Goal: Navigation & Orientation: Go to known website

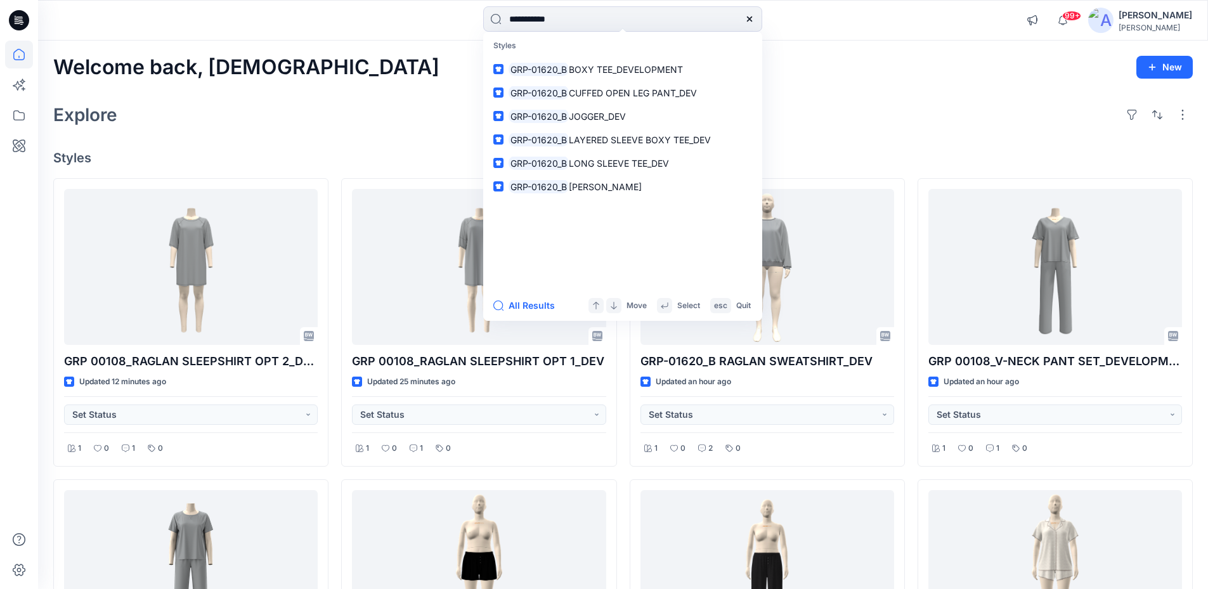
click at [229, 29] on div at bounding box center [184, 20] width 292 height 28
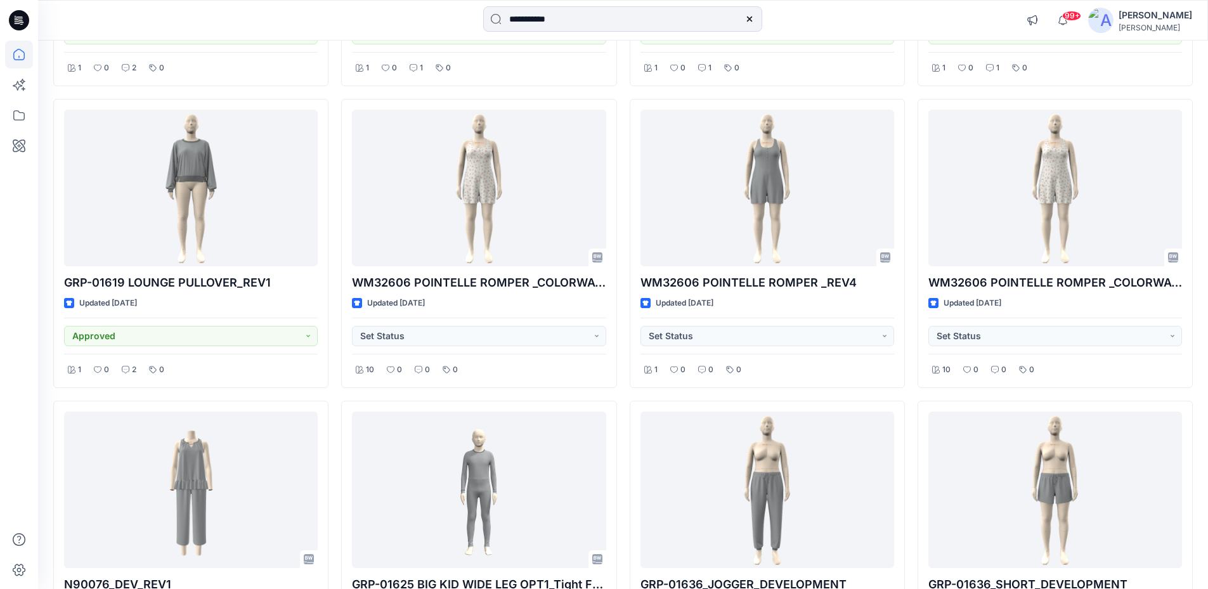
click at [14, 13] on icon at bounding box center [19, 20] width 20 height 20
